Goal: Download file/media

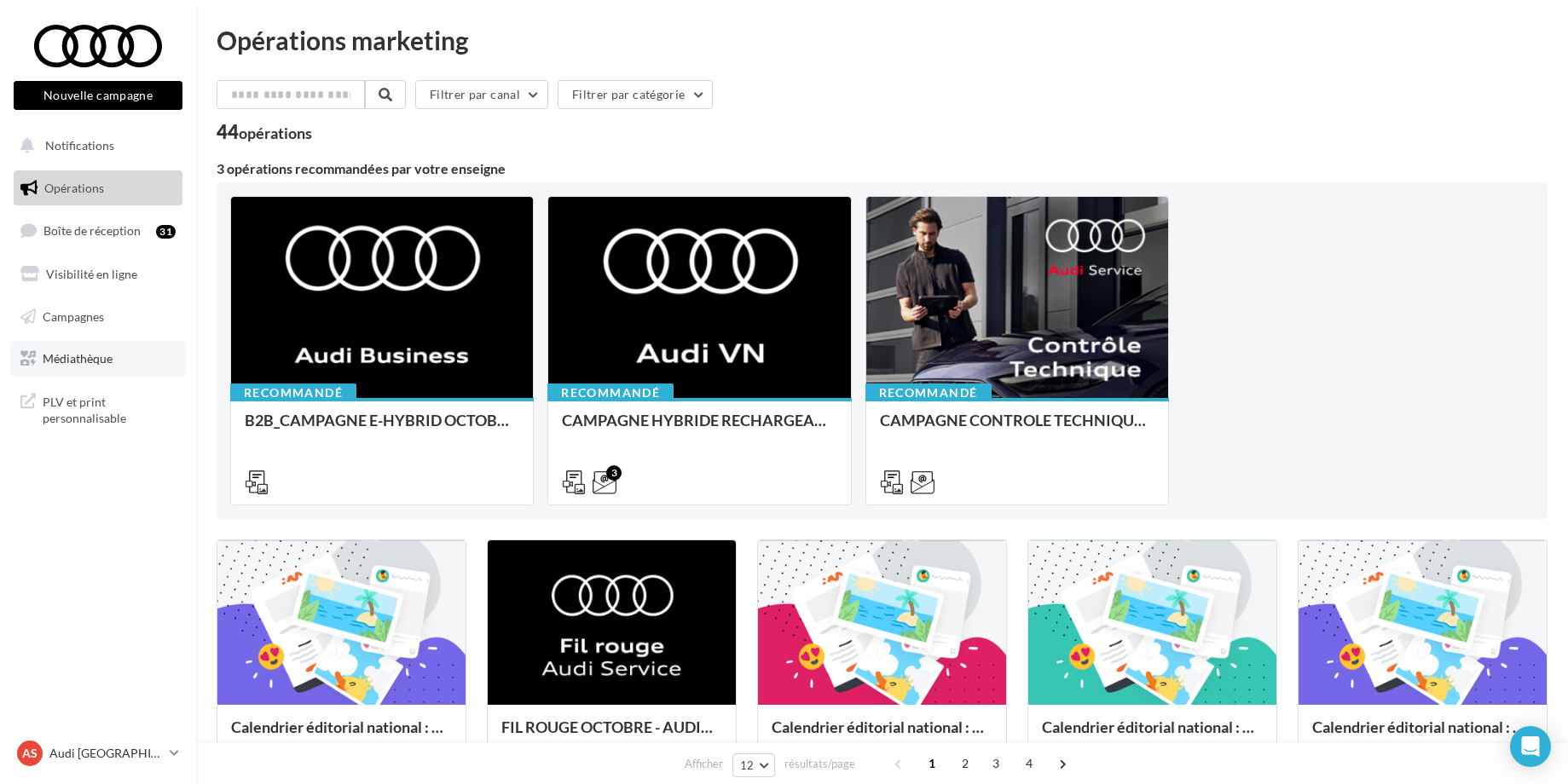
click at [78, 354] on span "Médiathèque" at bounding box center [77, 358] width 70 height 14
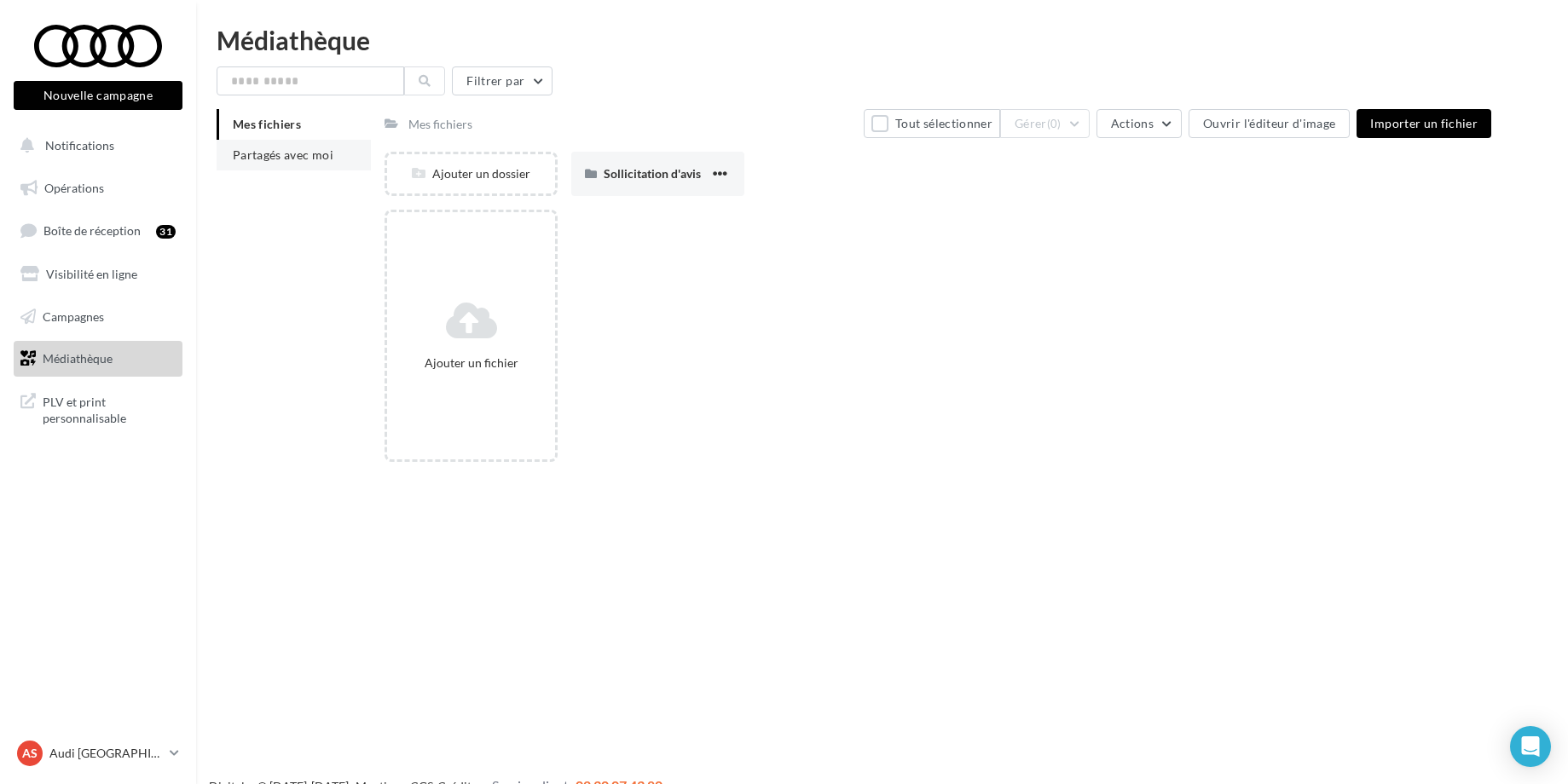
click at [315, 149] on span "Partagés avec moi" at bounding box center [284, 154] width 101 height 14
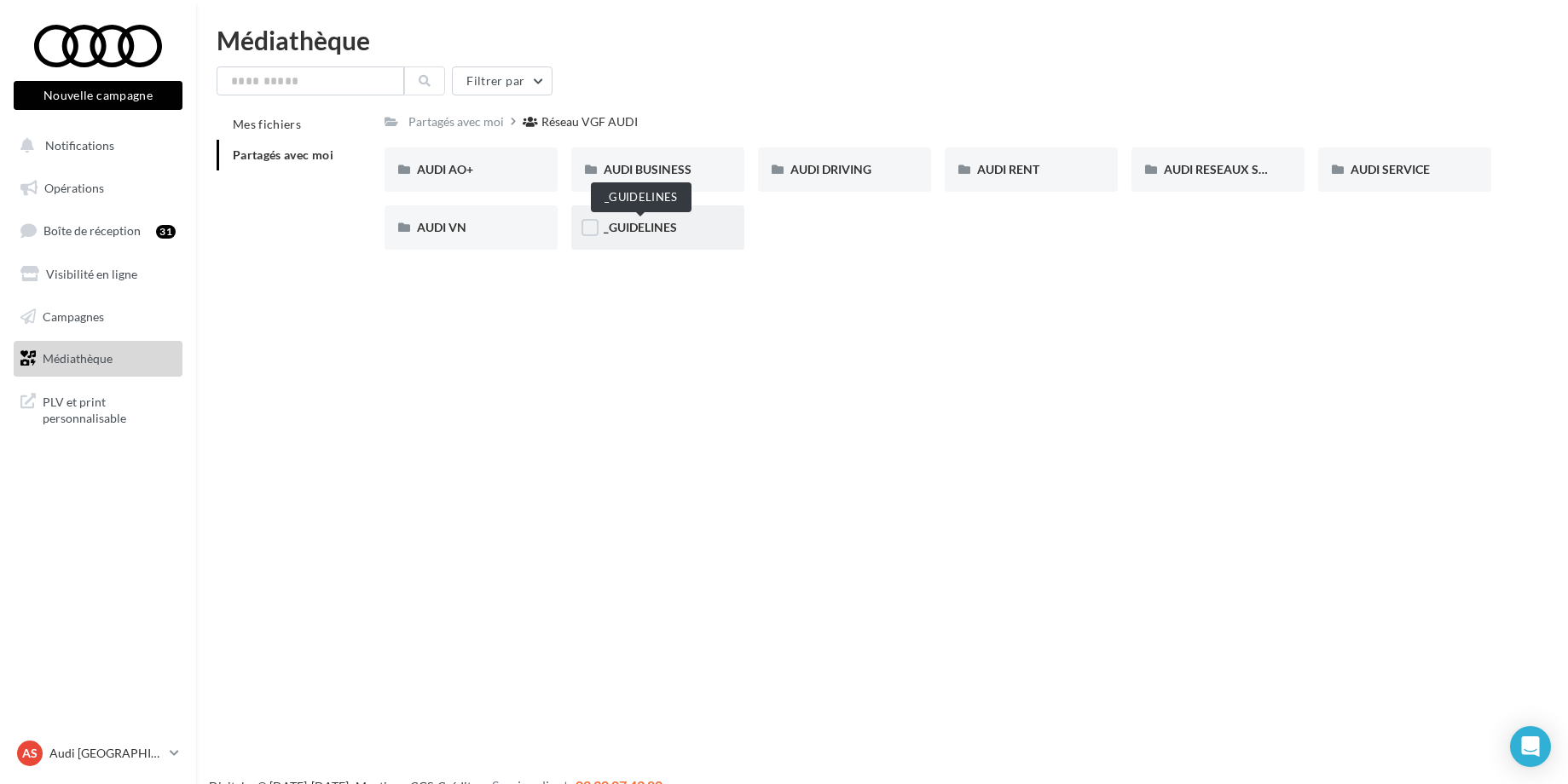
click at [656, 227] on span "_GUIDELINES" at bounding box center [640, 227] width 74 height 14
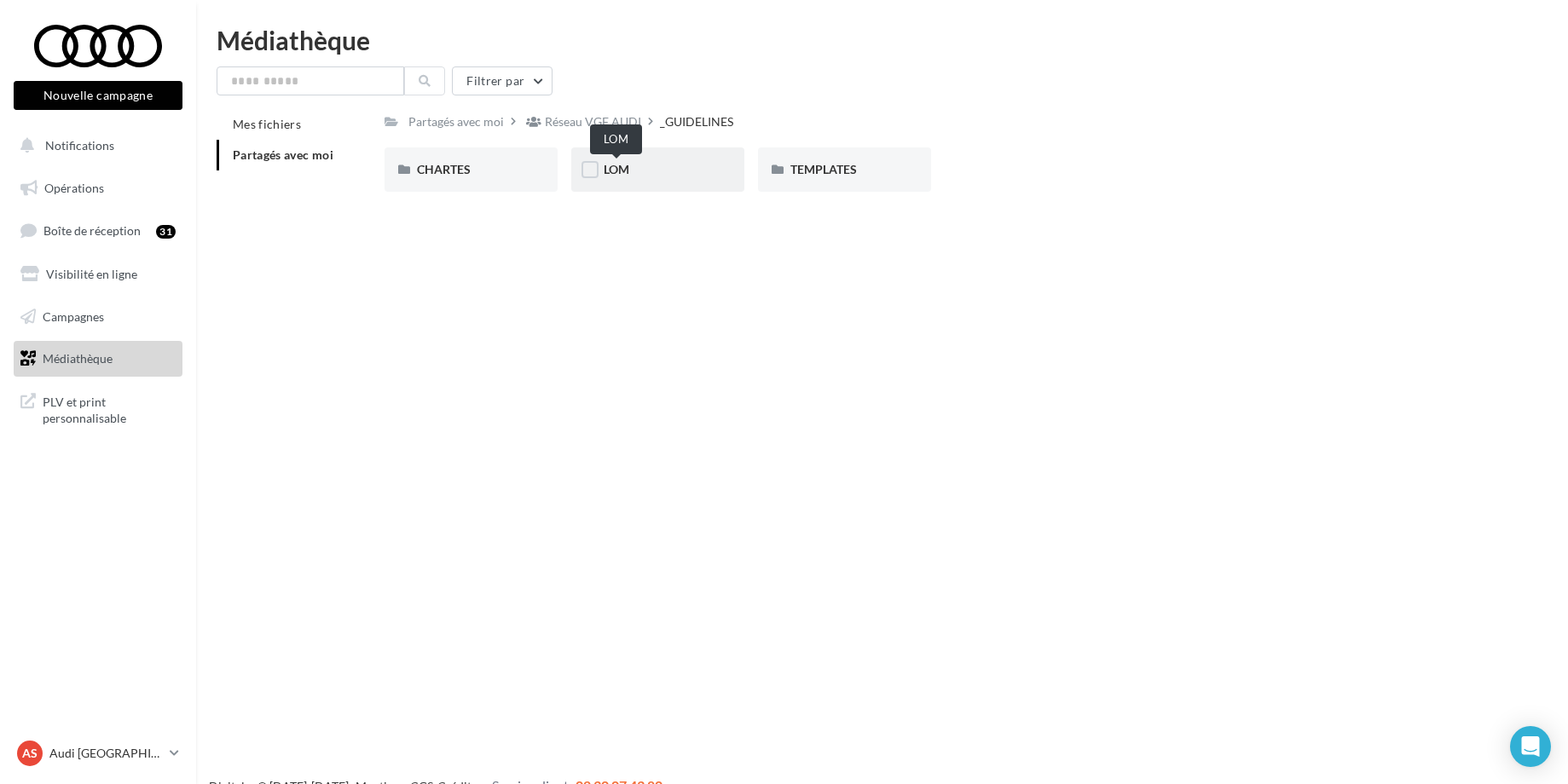
click at [628, 171] on span "LOM" at bounding box center [616, 169] width 26 height 14
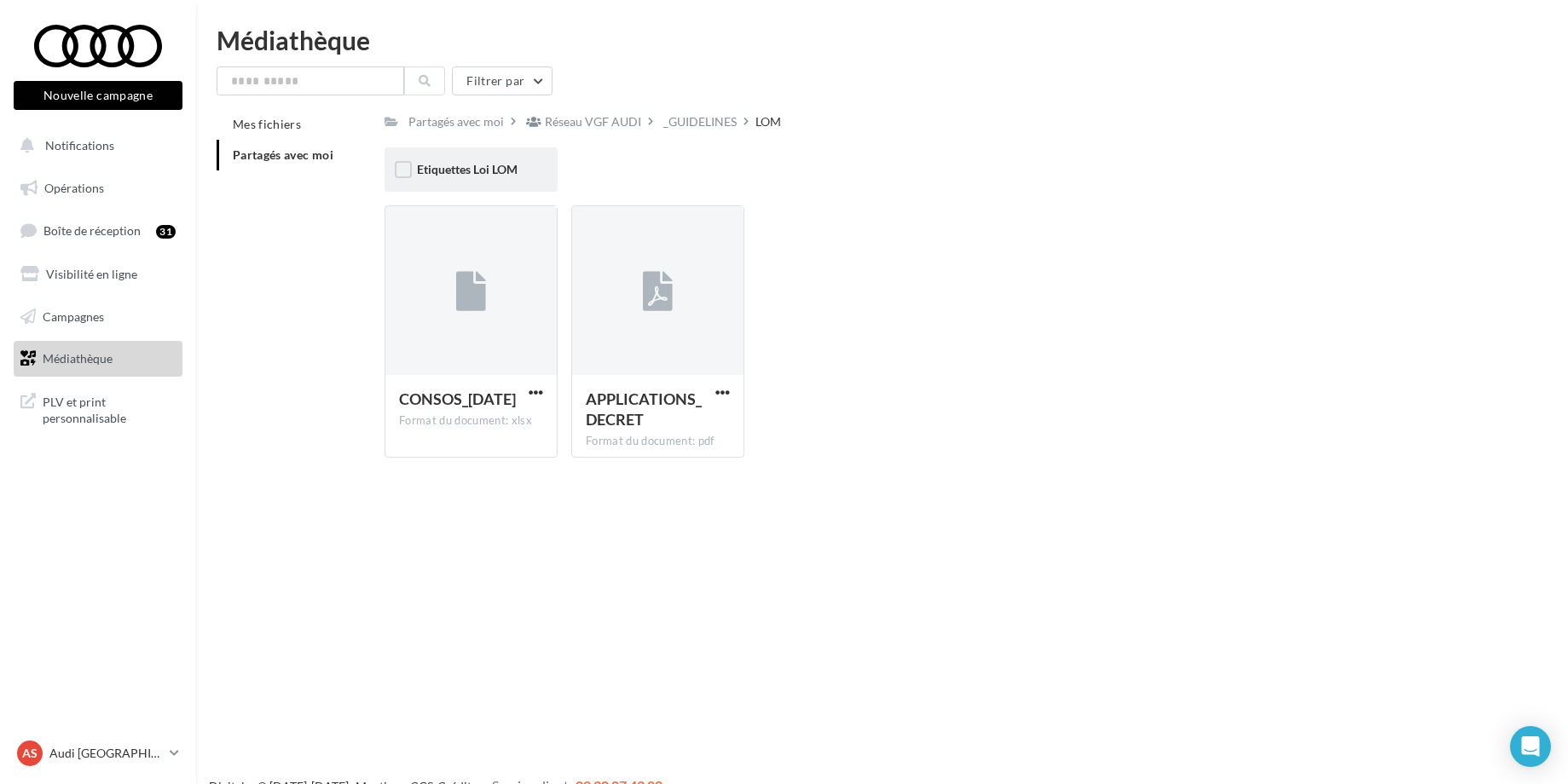
click at [546, 164] on div "Etiquettes Loi LOM" at bounding box center [471, 169] width 173 height 44
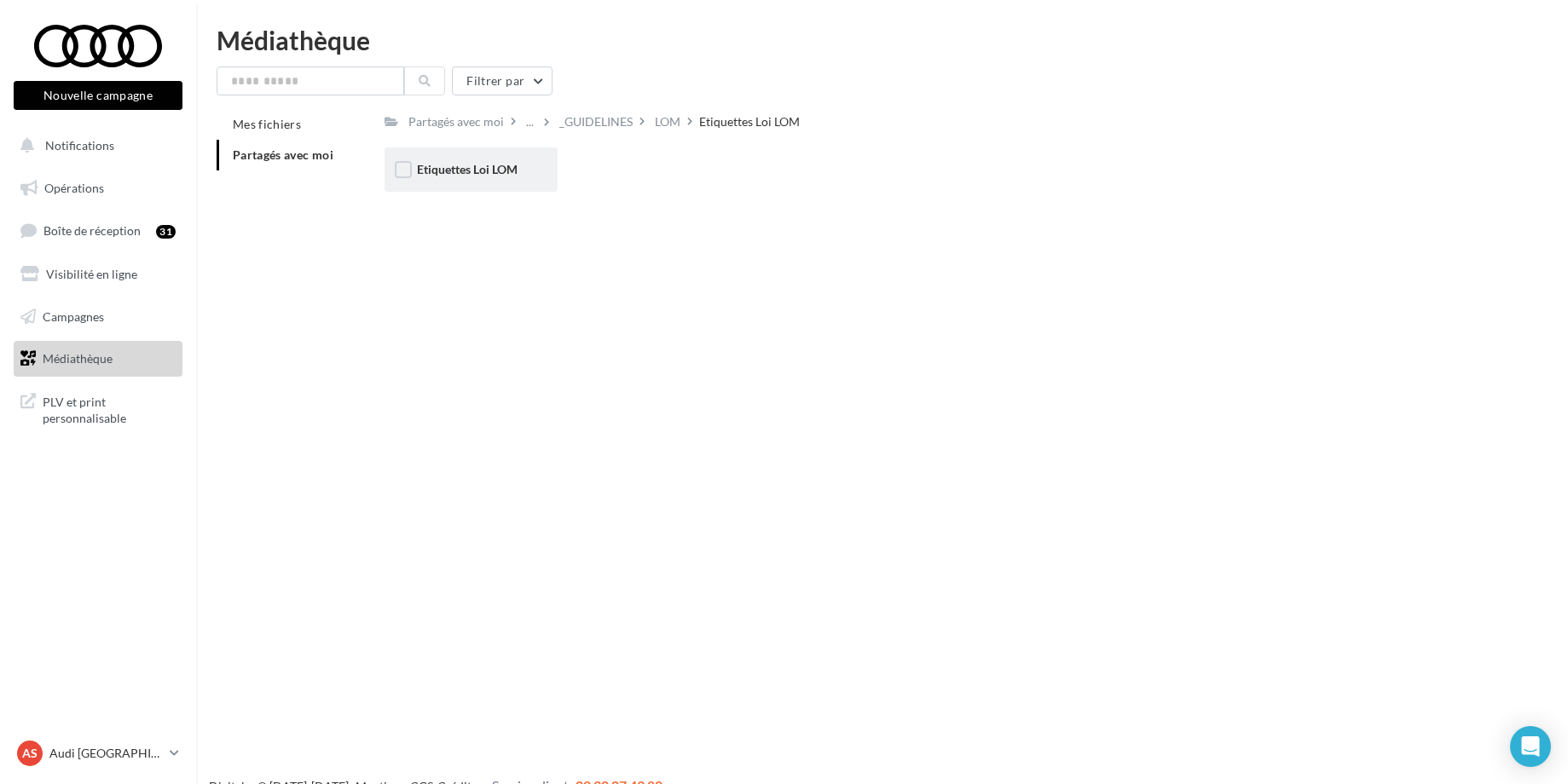
click at [545, 167] on div "Etiquettes Loi LOM" at bounding box center [471, 169] width 173 height 44
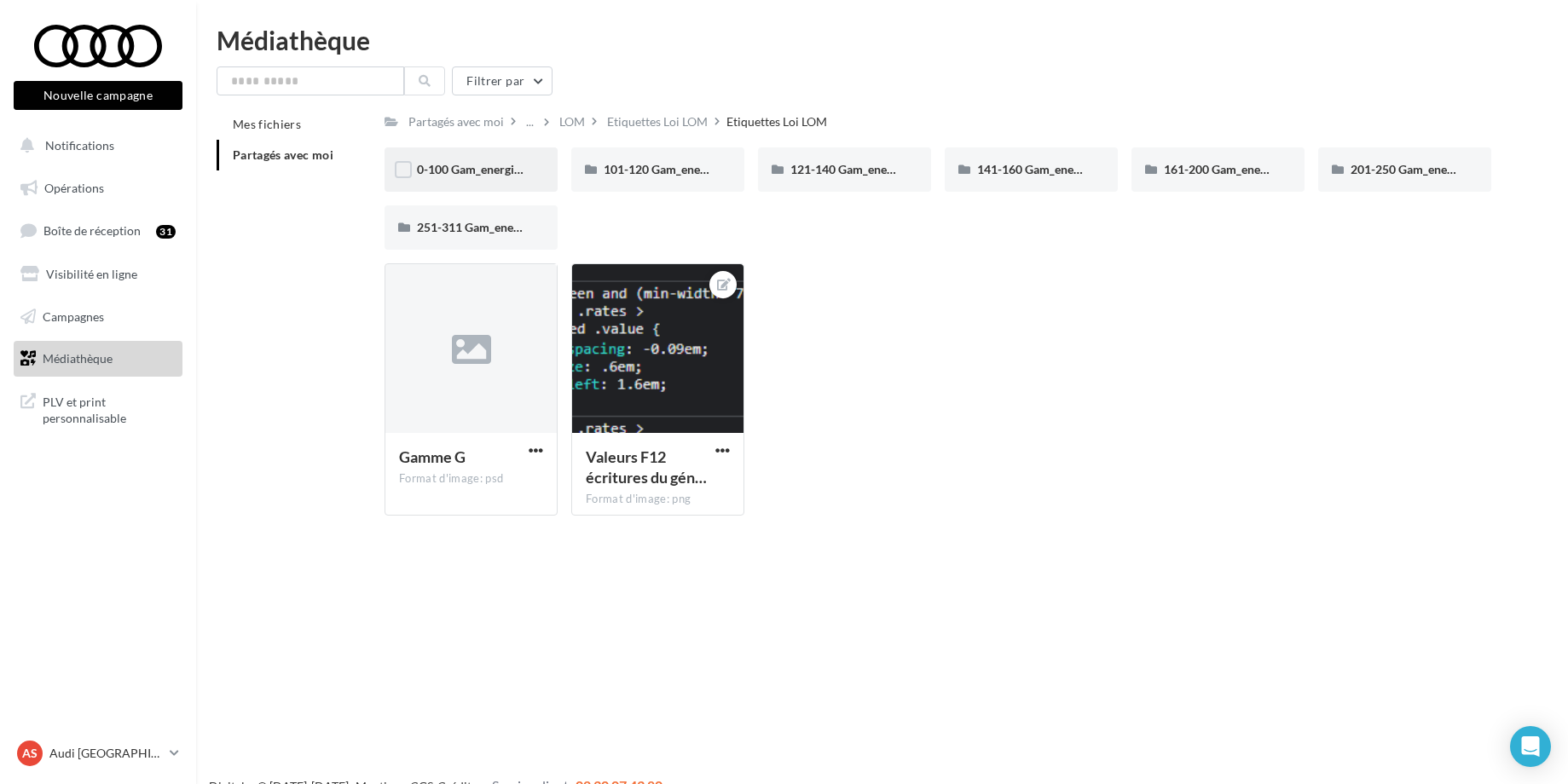
click at [531, 169] on div "0-100 Gam_energie_A-WHT_RVB_PNG_1080PX" at bounding box center [471, 169] width 173 height 44
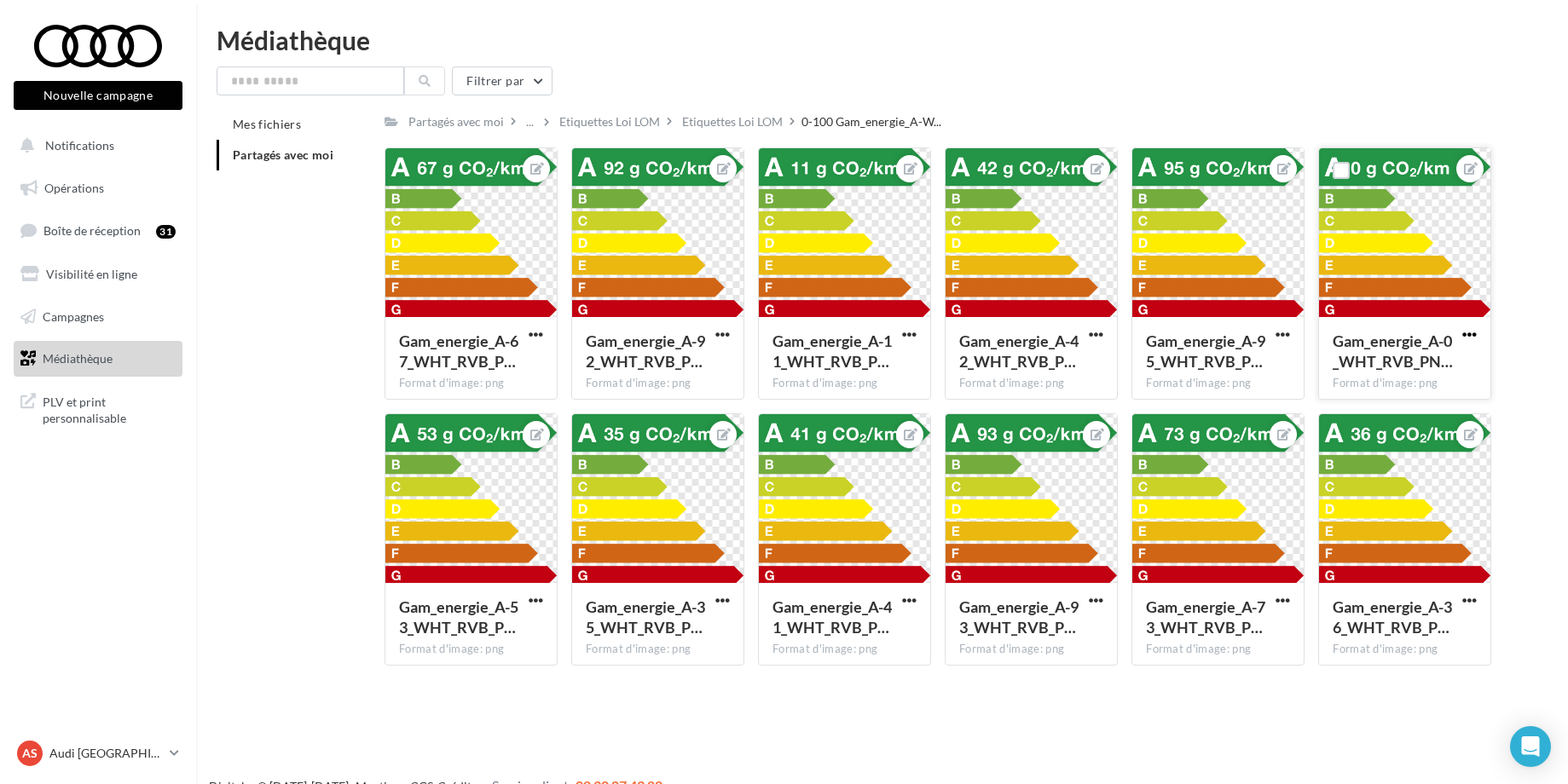
click at [1470, 337] on span "button" at bounding box center [1470, 334] width 14 height 14
click at [1376, 411] on button "Télécharger" at bounding box center [1390, 413] width 180 height 44
click at [111, 353] on span "Médiathèque" at bounding box center [77, 358] width 70 height 14
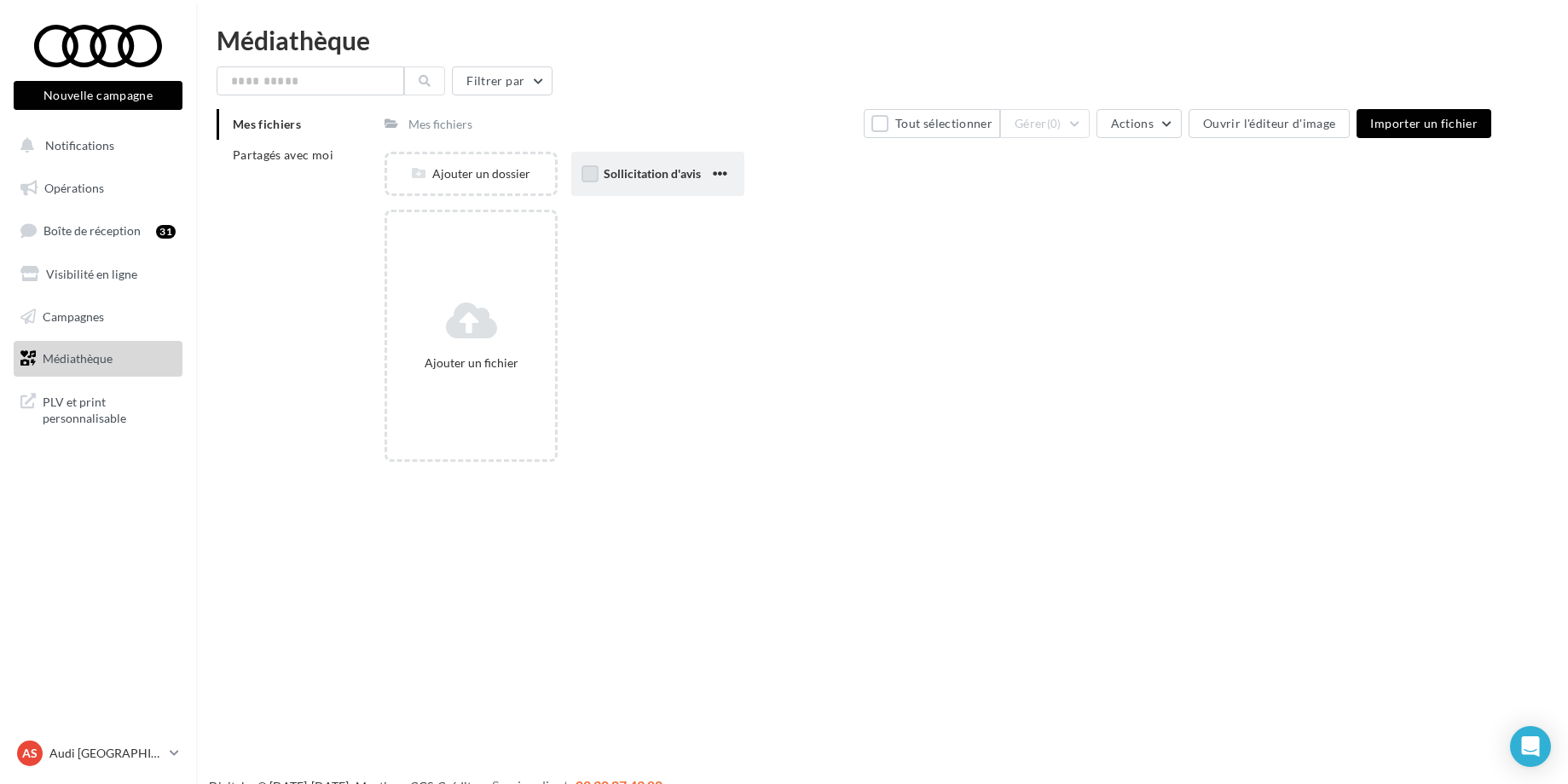
click at [589, 173] on label at bounding box center [589, 174] width 17 height 17
click at [648, 175] on span "Sollicitation d'avis" at bounding box center [652, 174] width 98 height 14
click at [276, 159] on span "Partagés avec moi" at bounding box center [284, 154] width 101 height 14
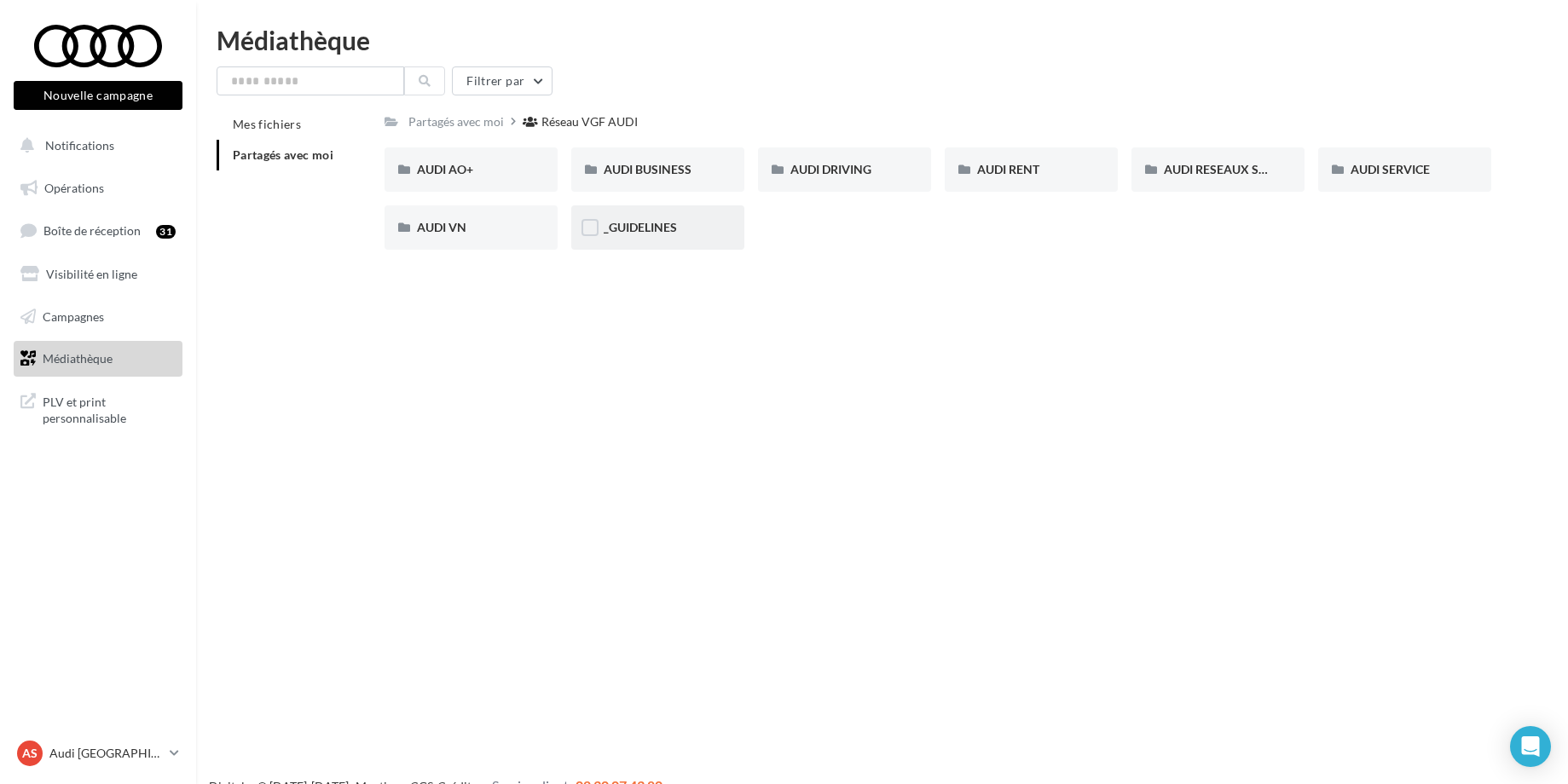
click at [628, 241] on div "_GUIDELINES" at bounding box center [658, 228] width 173 height 44
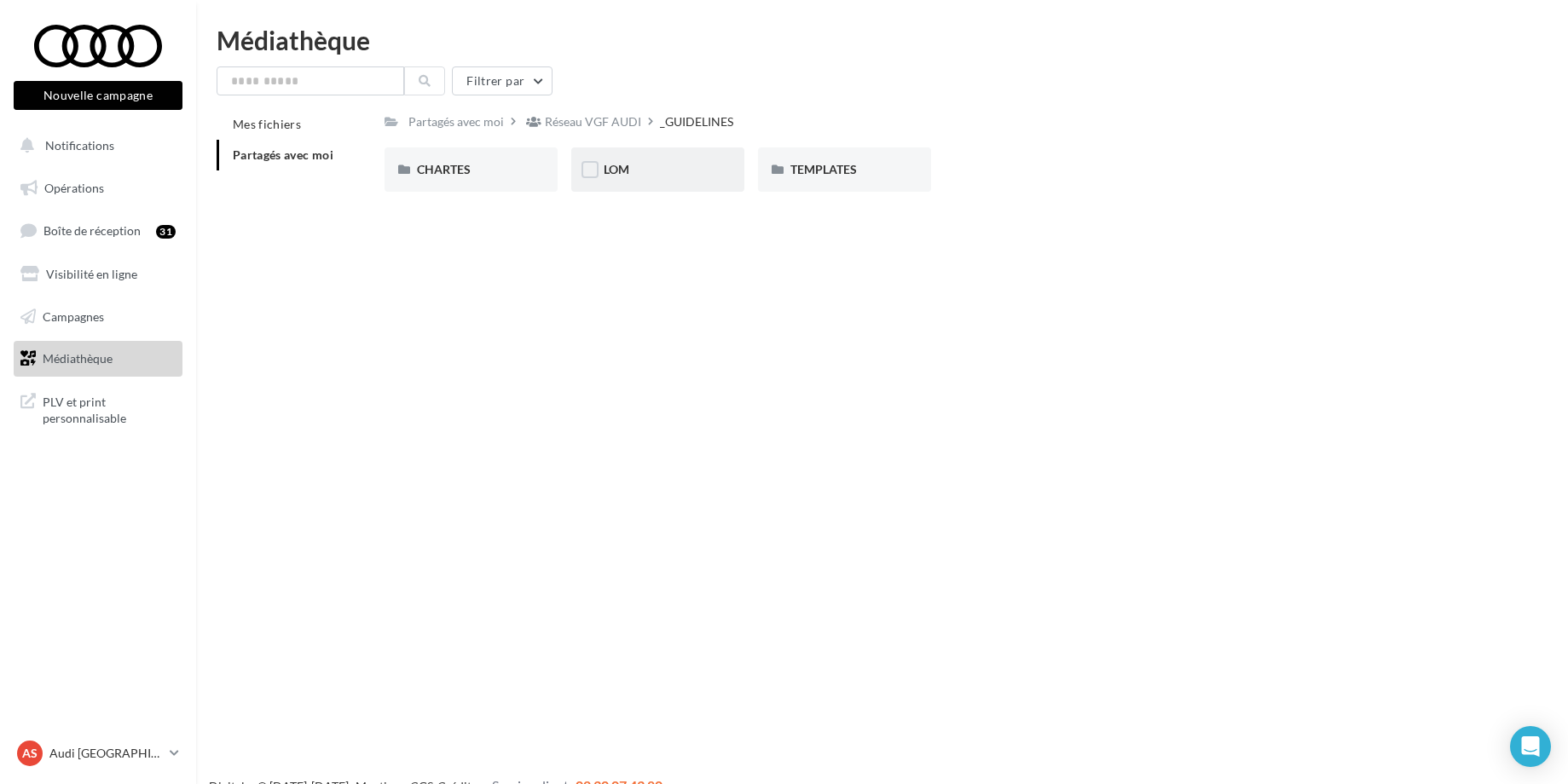
click at [718, 182] on div "LOM" at bounding box center [658, 169] width 173 height 44
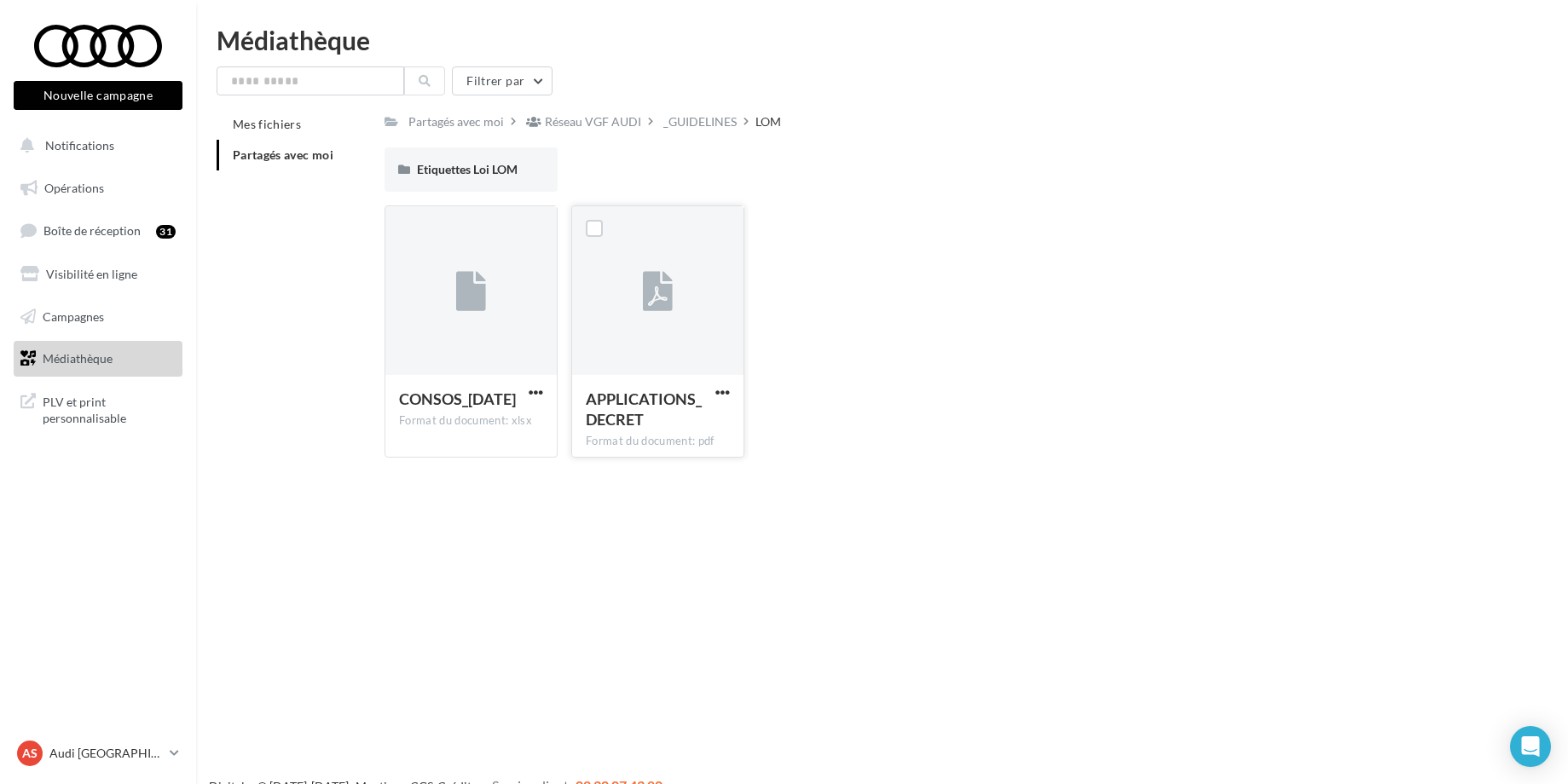
click at [662, 377] on div "APPLICATIONS_DECRET Format du document: pdf" at bounding box center [657, 415] width 171 height 80
click at [526, 349] on div at bounding box center [471, 291] width 171 height 170
click at [663, 403] on span "APPLICATIONS_DECRET" at bounding box center [644, 409] width 116 height 39
click at [731, 393] on button "button" at bounding box center [722, 393] width 21 height 17
click at [694, 428] on button "Télécharger" at bounding box center [648, 426] width 170 height 44
